Goal: Task Accomplishment & Management: Use online tool/utility

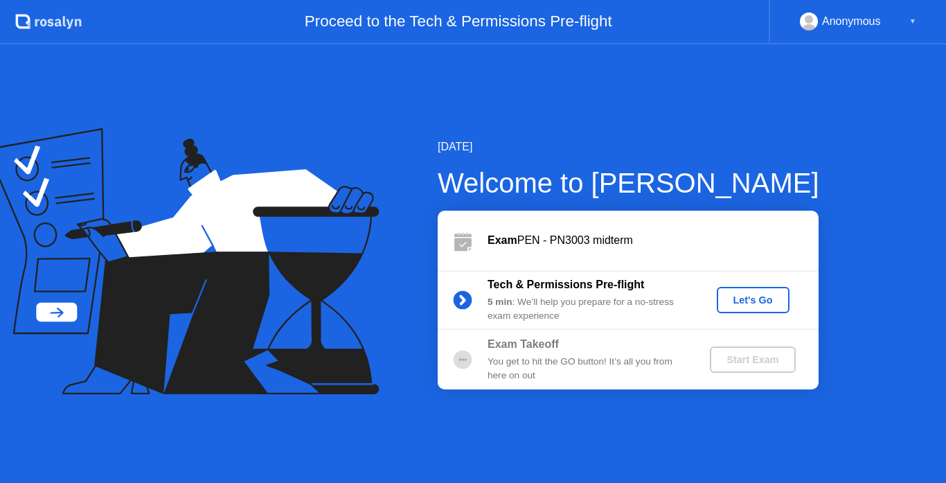
click at [774, 305] on div "Let's Go" at bounding box center [754, 299] width 62 height 11
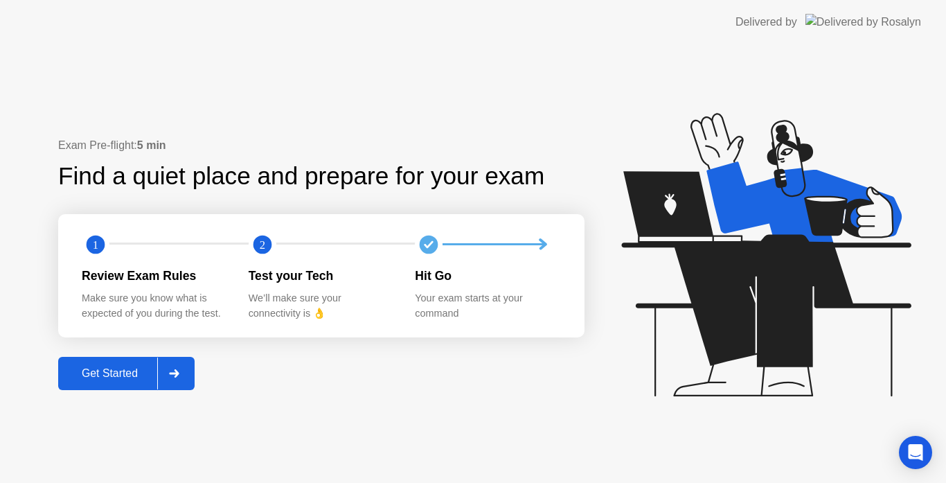
click at [140, 373] on div "Get Started" at bounding box center [109, 373] width 95 height 12
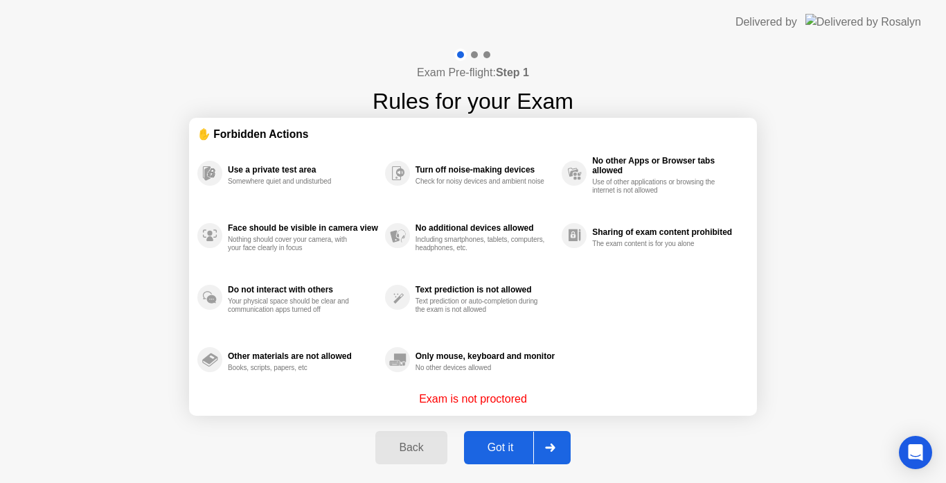
click at [490, 441] on div "Got it" at bounding box center [500, 447] width 65 height 12
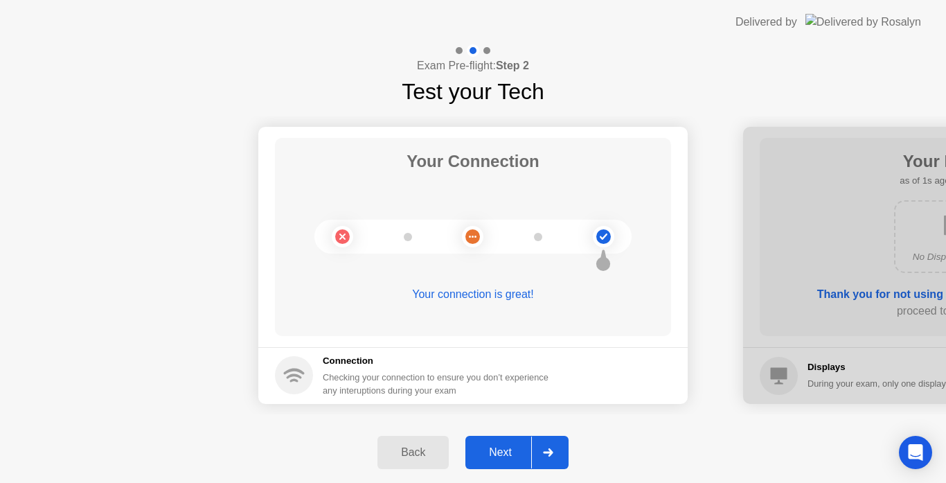
click at [507, 463] on button "Next" at bounding box center [517, 452] width 103 height 33
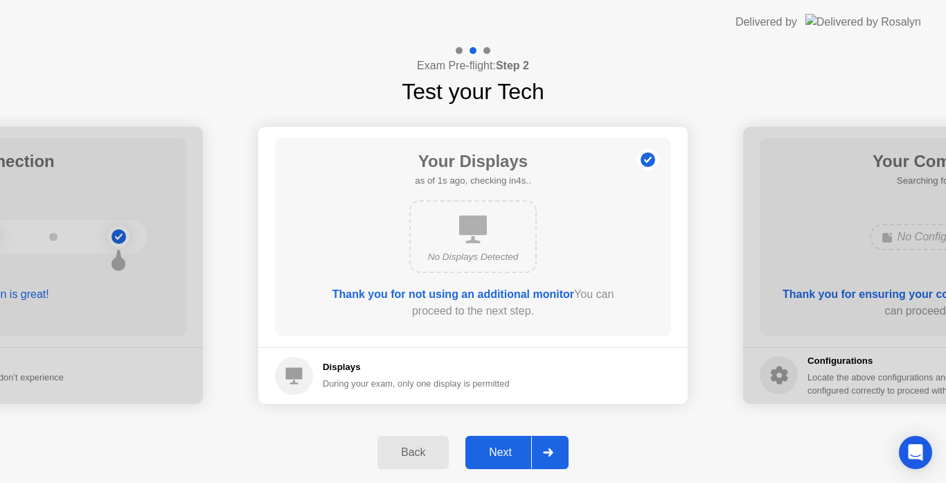
click at [507, 463] on button "Next" at bounding box center [517, 452] width 103 height 33
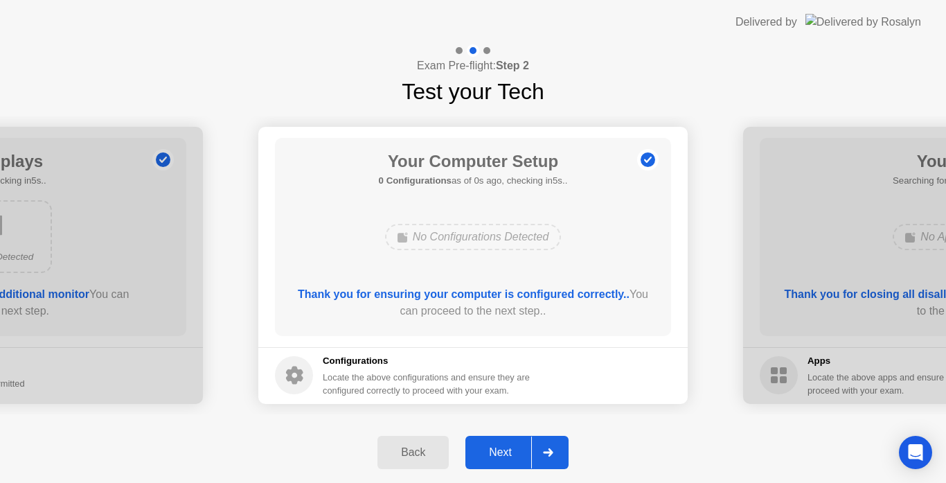
click at [507, 463] on button "Next" at bounding box center [517, 452] width 103 height 33
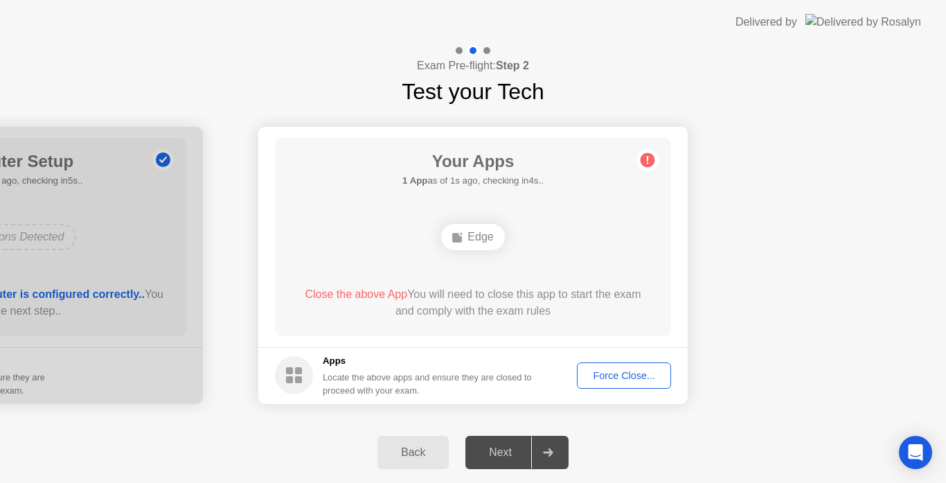
click at [628, 371] on div "Force Close..." at bounding box center [624, 375] width 85 height 11
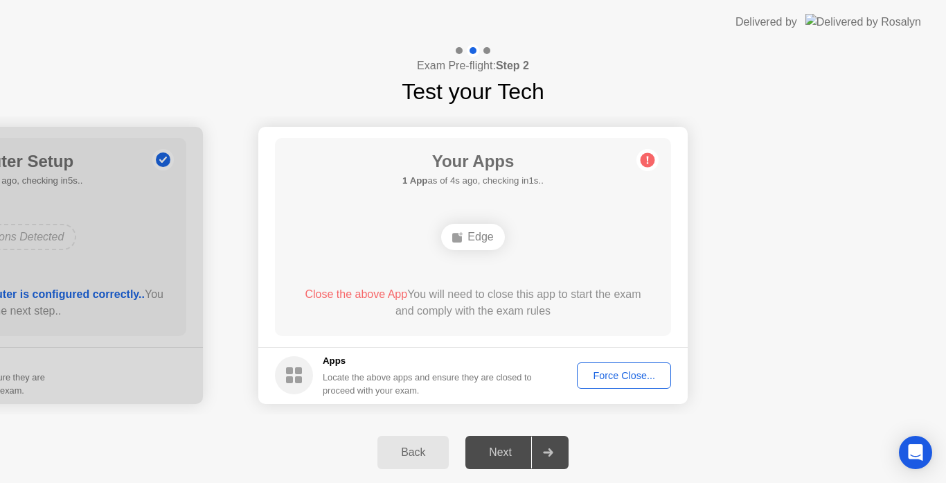
click at [632, 378] on div "Force Close..." at bounding box center [624, 375] width 85 height 11
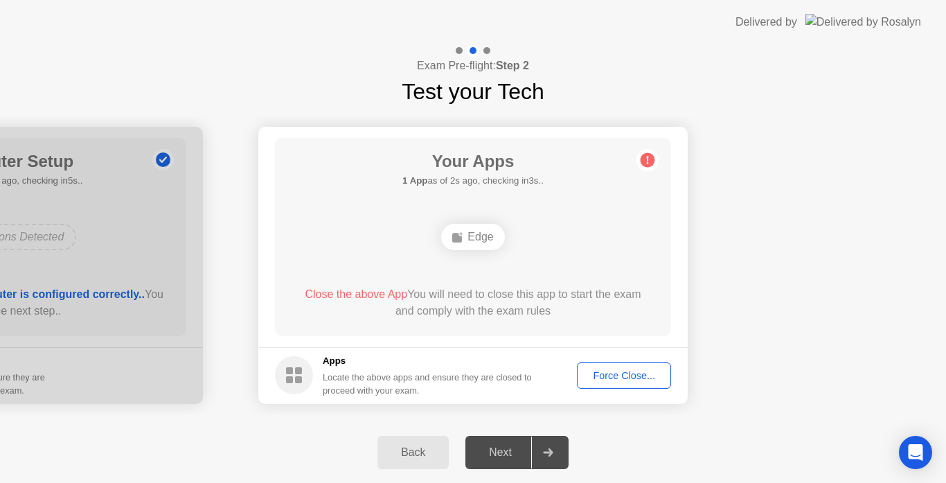
click at [626, 377] on div "Force Close..." at bounding box center [624, 375] width 85 height 11
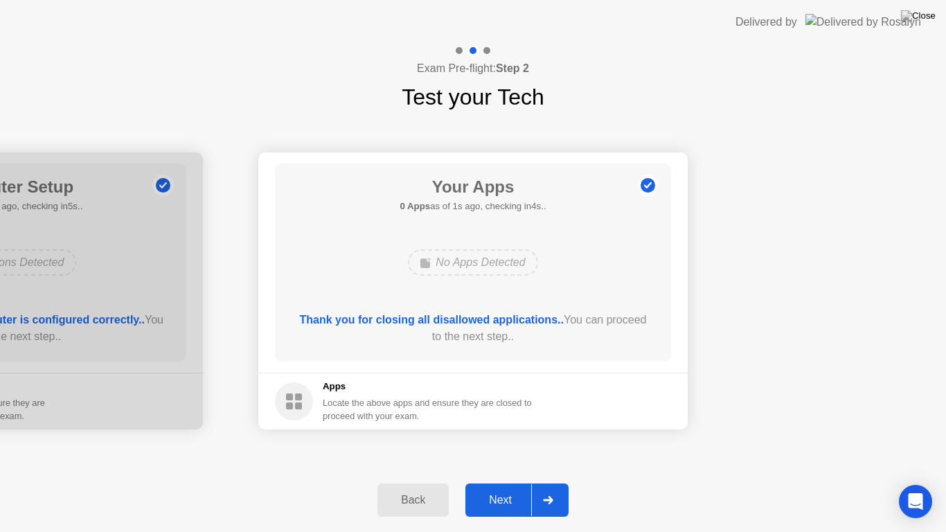
click at [490, 482] on div "Next" at bounding box center [501, 500] width 62 height 12
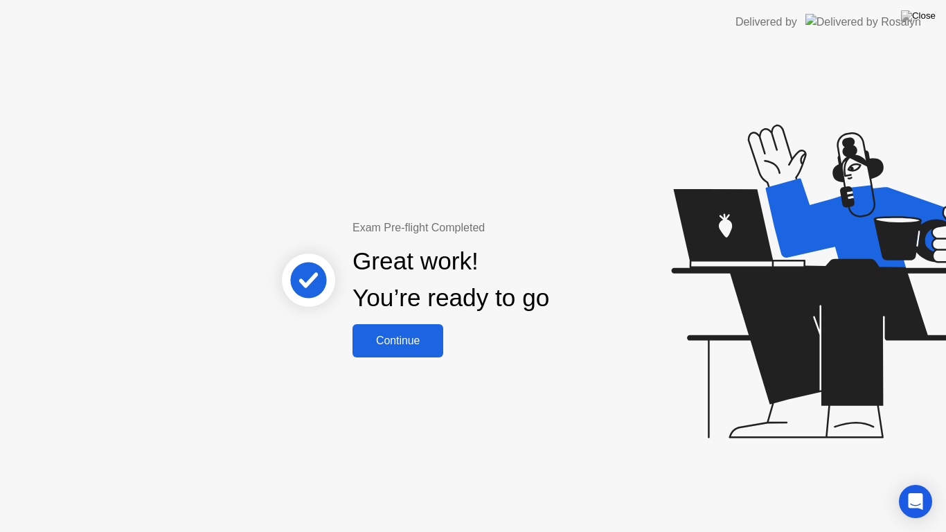
click at [430, 338] on div "Continue" at bounding box center [398, 341] width 82 height 12
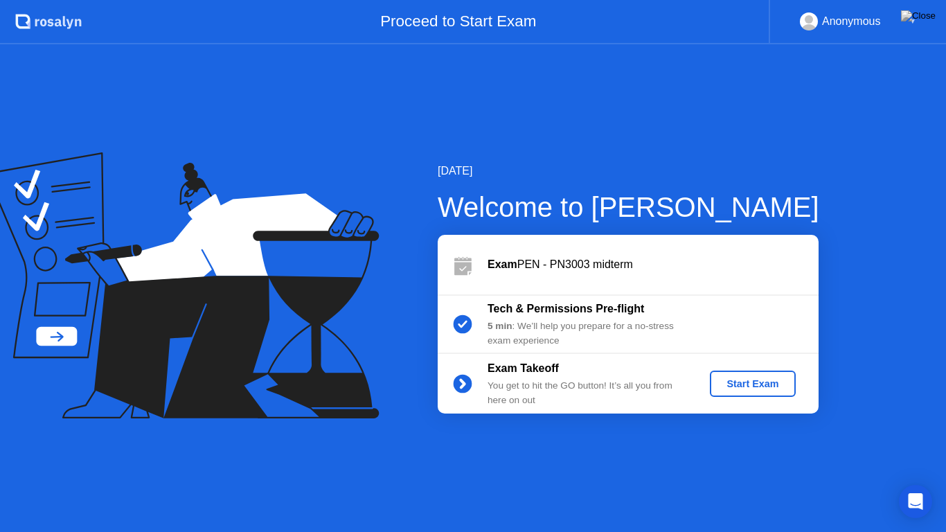
click at [737, 378] on div "Start Exam" at bounding box center [753, 383] width 74 height 11
